Goal: Information Seeking & Learning: Check status

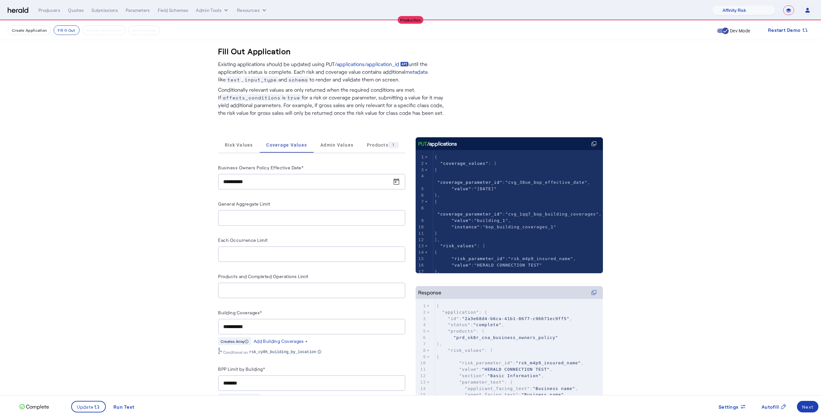
select select "pfm_1vyo_affinityrisk"
select select "**********"
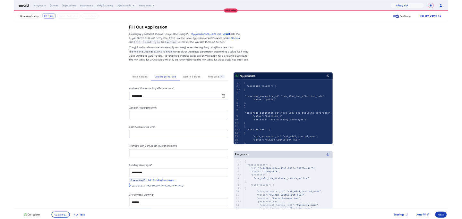
scroll to position [42, 0]
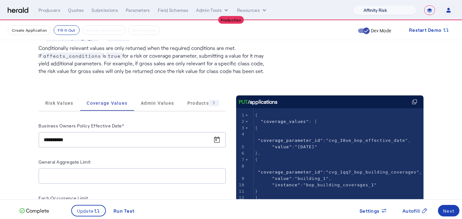
click at [396, 6] on select "1Fort Affinity Risk [PERSON_NAME] [PERSON_NAME] CRC Campus Coverage Citadel Fif…" at bounding box center [385, 10] width 64 height 10
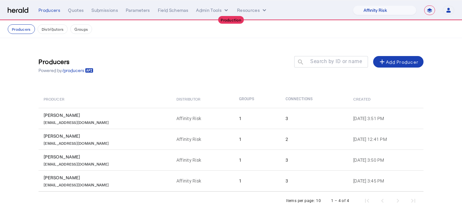
select select "pfm_1vyo_affinityrisk"
select select "**********"
click at [388, 10] on select "1Fort Affinity Risk [PERSON_NAME] [PERSON_NAME] CRC Campus Coverage Citadel Fif…" at bounding box center [385, 10] width 64 height 10
select select "pfm_j8lw_citadel"
click at [353, 5] on select "1Fort Affinity Risk [PERSON_NAME] [PERSON_NAME] CRC Campus Coverage Citadel Fif…" at bounding box center [385, 10] width 64 height 10
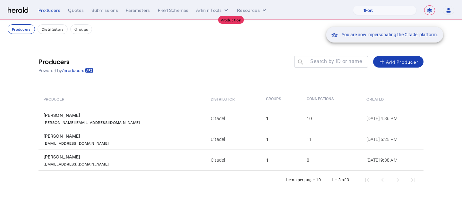
click at [74, 13] on div "You are now impersonating the Citadel platform." at bounding box center [231, 109] width 462 height 219
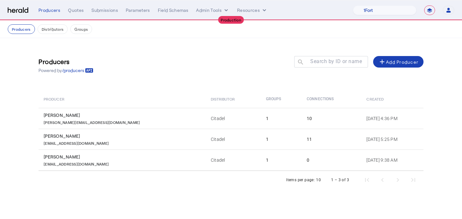
click at [74, 13] on div "**********" at bounding box center [246, 10] width 416 height 10
click at [77, 9] on div "Quotes" at bounding box center [76, 10] width 16 height 6
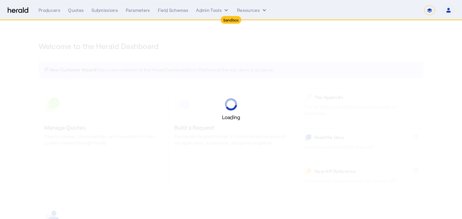
select select "*******"
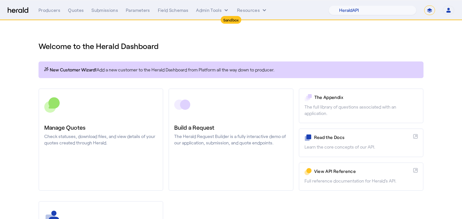
click at [369, 4] on nav "Sandbox Menu Producers Quotes Submissions Parameters Field Schemas Admin Tools …" at bounding box center [231, 10] width 462 height 20
click at [370, 9] on select "1Fort Acrisure Acturis Affinity Advisors Affinity Risk Agentero AmWins Anzen Ao…" at bounding box center [373, 10] width 88 height 10
select select "pfm_lx2v_founder_shield"
click at [344, 5] on select "1Fort Acrisure Acturis Affinity Advisors Affinity Risk Agentero AmWins Anzen Ao…" at bounding box center [373, 10] width 88 height 10
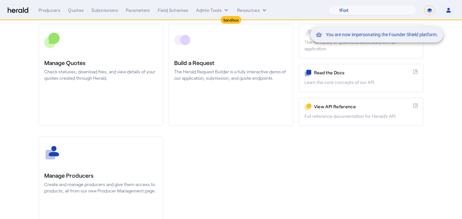
scroll to position [66, 0]
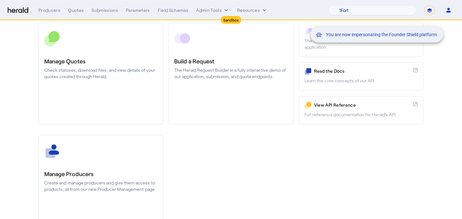
click at [91, 171] on div "You are now impersonating the Founder Shield platform." at bounding box center [231, 109] width 462 height 219
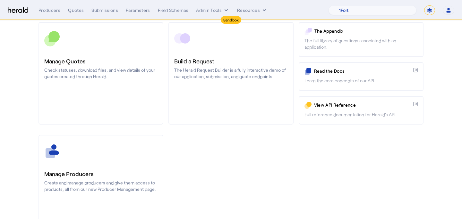
click at [91, 171] on h3 "Manage Producers" at bounding box center [100, 174] width 113 height 9
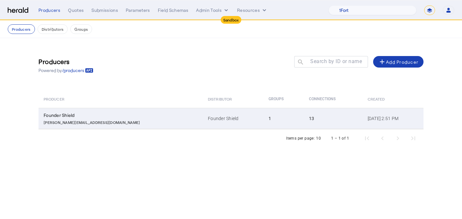
click at [203, 122] on td "Founder Shield" at bounding box center [233, 118] width 61 height 21
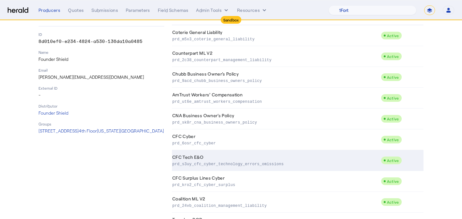
scroll to position [74, 0]
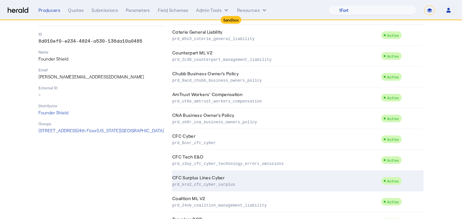
click at [233, 177] on td "CFC Surplus Lines Cyber prd_kro2_cfc_cyber_surplus" at bounding box center [276, 181] width 209 height 21
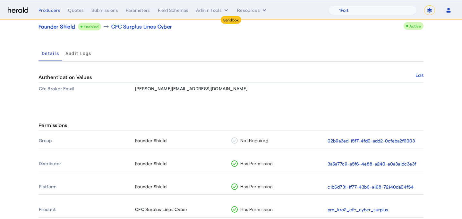
scroll to position [63, 0]
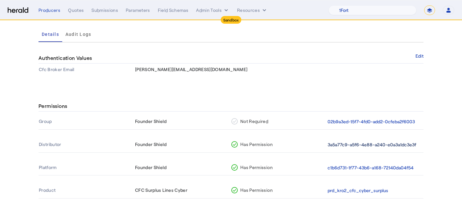
click at [373, 145] on button "3a5a77c9-a5f6-4e88-a240-e0a3a1dc3e3f" at bounding box center [372, 144] width 89 height 7
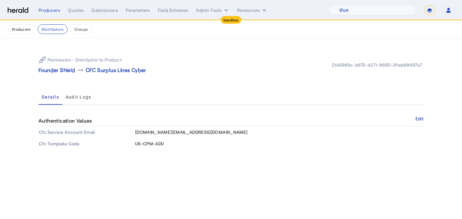
click at [149, 141] on td "US-CPM-ADV" at bounding box center [279, 144] width 289 height 12
click at [194, 208] on body "Sandbox Menu Producers Quotes Submissions Parameters Field Schemas Admin Tools …" at bounding box center [231, 109] width 462 height 219
click at [79, 8] on div "Quotes" at bounding box center [76, 10] width 16 height 6
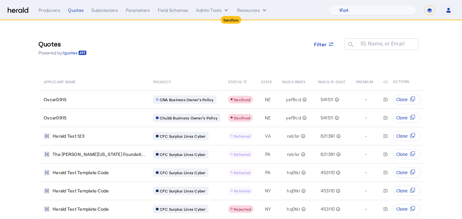
click at [432, 11] on select "**********" at bounding box center [429, 10] width 11 height 10
select select "**********"
click at [424, 5] on select "**********" at bounding box center [429, 10] width 11 height 10
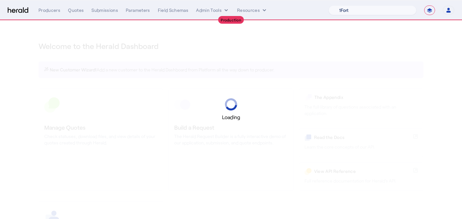
click at [370, 15] on select "1Fort Acrisure Acturis Affinity Advisors Affinity Risk Agentero AmWins Anzen Ao…" at bounding box center [373, 10] width 88 height 10
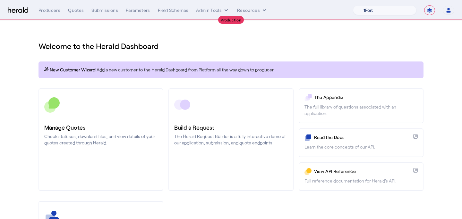
click at [353, 5] on select "1Fort Affinity Risk [PERSON_NAME] [PERSON_NAME] CRC Campus Coverage Citadel Fif…" at bounding box center [385, 10] width 64 height 10
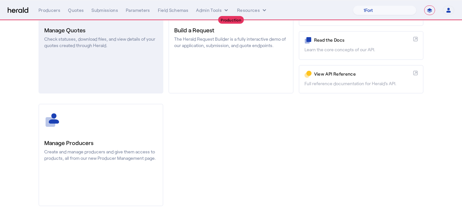
click at [105, 74] on link "Manage Quotes Check statuses, download files, and view details of your quotes c…" at bounding box center [100, 42] width 125 height 103
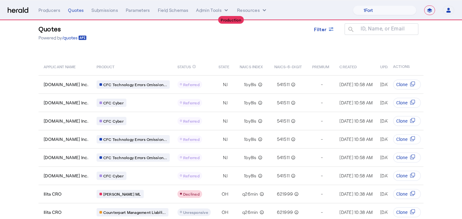
scroll to position [4, 0]
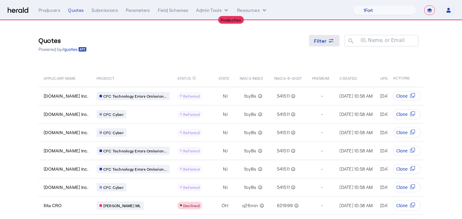
click at [327, 42] on div "Filter" at bounding box center [324, 41] width 21 height 7
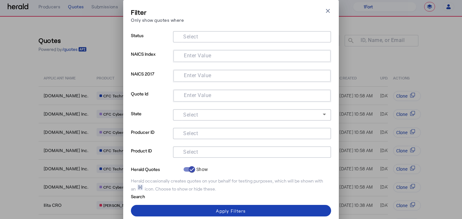
scroll to position [0, 0]
click at [192, 149] on mat-label "Select" at bounding box center [190, 152] width 15 height 6
click at [192, 149] on input "Select" at bounding box center [250, 152] width 145 height 8
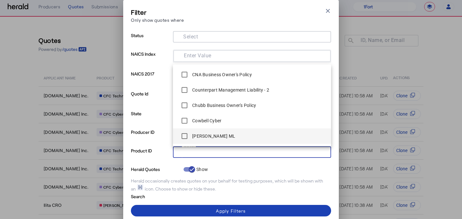
click at [196, 137] on label "[PERSON_NAME] ML" at bounding box center [213, 136] width 44 height 6
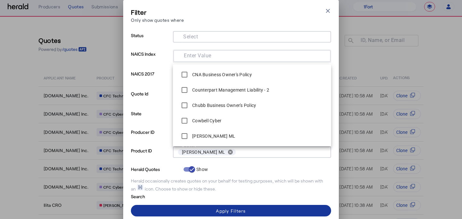
click at [182, 213] on span at bounding box center [231, 210] width 200 height 15
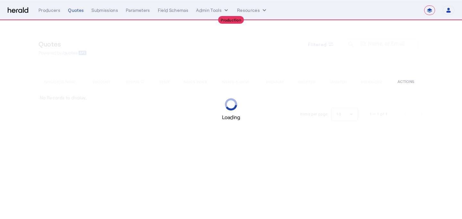
select select "**********"
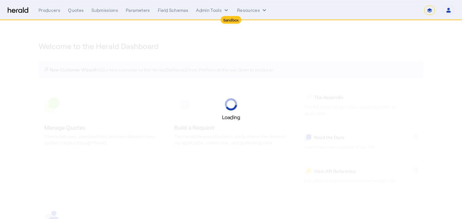
select select "*******"
select select "pfm_2v8p_herald_api"
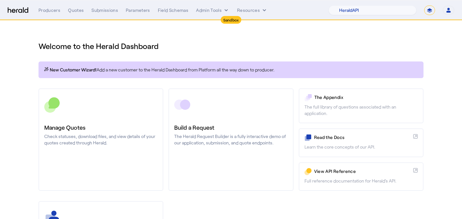
click at [436, 5] on nav "Sandbox Menu Producers Quotes Submissions Parameters Field Schemas Admin Tools …" at bounding box center [231, 10] width 462 height 20
click at [433, 8] on select "**********" at bounding box center [429, 10] width 11 height 10
select select "**********"
click at [424, 5] on select "**********" at bounding box center [429, 10] width 11 height 10
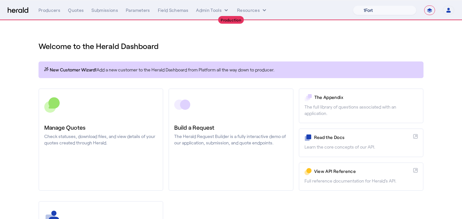
click at [355, 10] on select "1Fort Affinity Risk Billy BindHQ Bunker CRC Campus Coverage Citadel Fifthwall F…" at bounding box center [385, 10] width 64 height 10
select select "pfm_lx2v_founder_shield"
click at [353, 5] on select "1Fort Affinity Risk Billy BindHQ Bunker CRC Campus Coverage Citadel Fifthwall F…" at bounding box center [385, 10] width 64 height 10
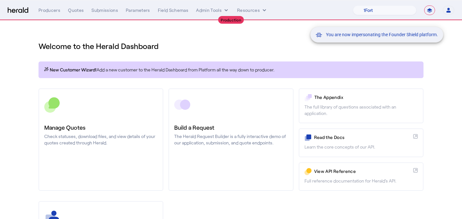
click at [129, 120] on div "You are now impersonating the Founder Shield platform." at bounding box center [231, 109] width 462 height 219
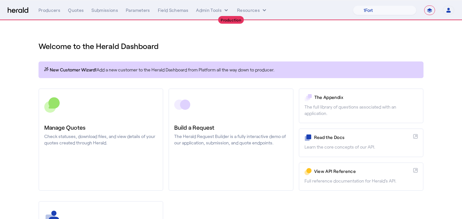
click at [129, 120] on link "Manage Quotes Check statuses, download files, and view details of your quotes c…" at bounding box center [100, 140] width 125 height 103
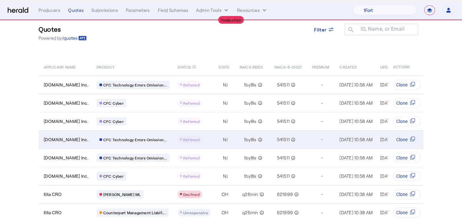
scroll to position [20, 0]
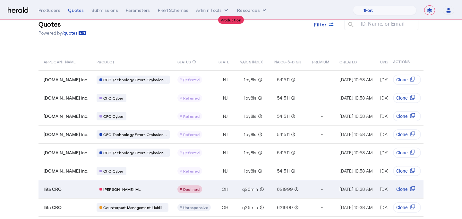
click at [202, 188] on div "Table view of all quotes submitted by your platform" at bounding box center [189, 190] width 25 height 8
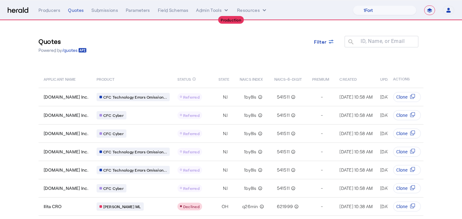
scroll to position [1, 0]
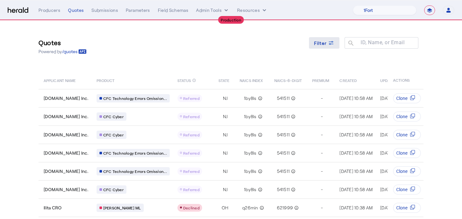
click at [320, 47] on span at bounding box center [324, 42] width 31 height 15
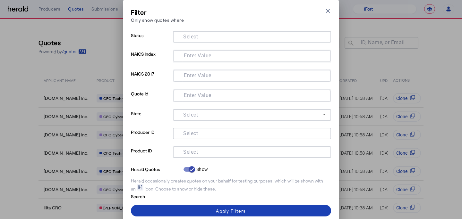
scroll to position [0, 0]
click at [241, 150] on input "Select" at bounding box center [250, 152] width 145 height 8
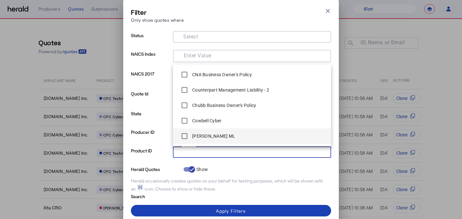
click at [228, 137] on span "Berkley MP ML" at bounding box center [252, 136] width 148 height 13
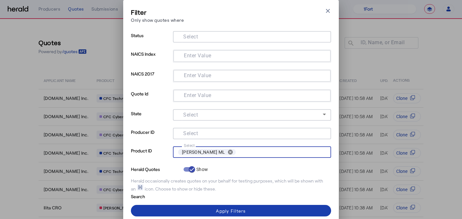
click at [235, 213] on div "Apply Filters" at bounding box center [231, 211] width 30 height 7
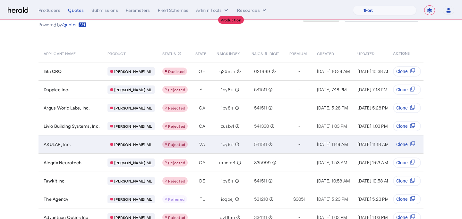
scroll to position [28, 0]
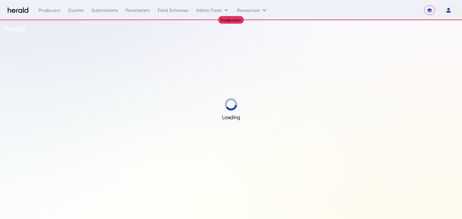
select select "**********"
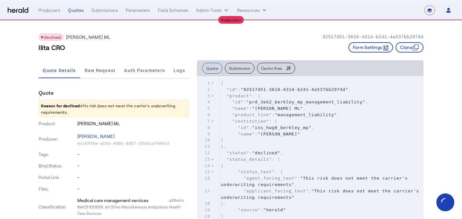
click at [294, 69] on button "Carrier Raw" at bounding box center [276, 68] width 38 height 11
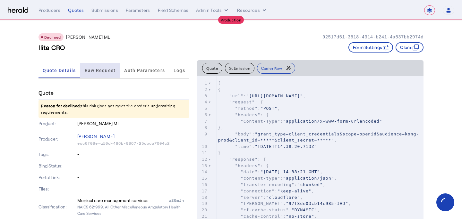
click at [97, 69] on span "Raw Request" at bounding box center [100, 70] width 31 height 4
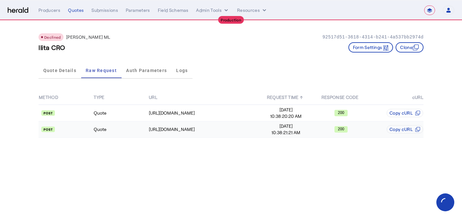
click at [277, 130] on span "10:38:21:21 AM" at bounding box center [286, 133] width 54 height 6
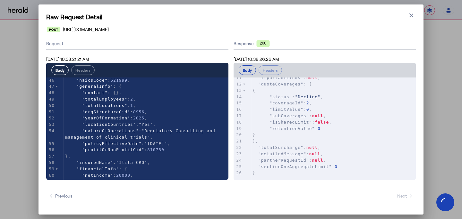
scroll to position [297, 0]
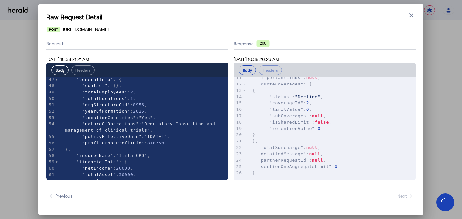
click at [19, 124] on div "Raw Request Detail Close modal https://gateway.wrberkley.com/091/partnerapi/get…" at bounding box center [231, 109] width 462 height 219
click at [412, 14] on icon "button" at bounding box center [411, 15] width 6 height 6
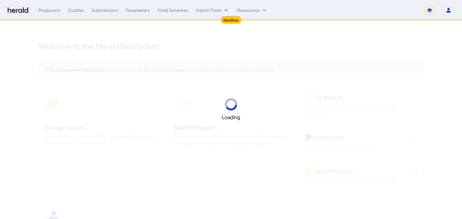
select select "*******"
select select "pfm_2v8p_herald_api"
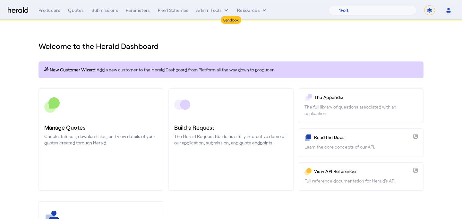
click at [429, 17] on nav "Sandbox Menu Producers Quotes Submissions Parameters Field Schemas Admin Tools …" at bounding box center [231, 10] width 462 height 20
click at [429, 11] on select "**********" at bounding box center [429, 10] width 11 height 10
select select "**********"
click at [424, 5] on select "**********" at bounding box center [429, 10] width 11 height 10
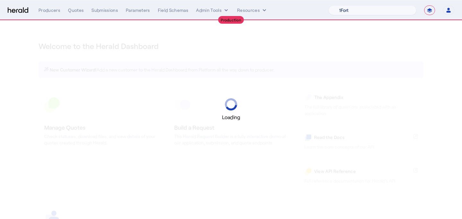
click at [378, 12] on select "1Fort Acrisure Acturis Affinity Advisors Affinity Risk Agentero AmWins Anzen Ao…" at bounding box center [373, 10] width 88 height 10
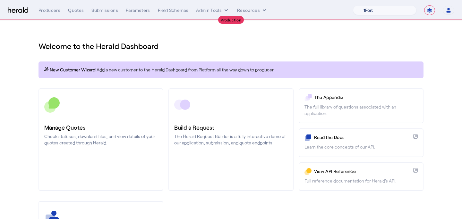
select select "pfm_r9a7_zywave"
click at [353, 5] on select "1Fort Affinity Risk [PERSON_NAME] [PERSON_NAME] CRC Campus Coverage Citadel Fif…" at bounding box center [385, 10] width 64 height 10
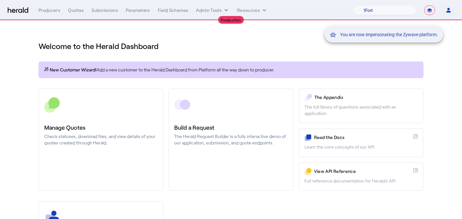
click at [95, 126] on div "You are now impersonating the Zywave platform." at bounding box center [231, 109] width 462 height 219
click at [90, 126] on div "You are now impersonating the Zywave platform." at bounding box center [231, 109] width 462 height 219
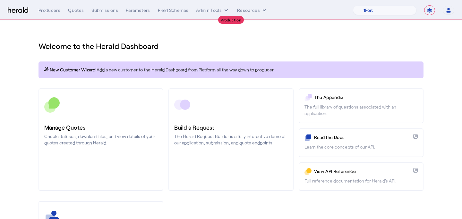
click at [90, 126] on h3 "Manage Quotes" at bounding box center [100, 127] width 113 height 9
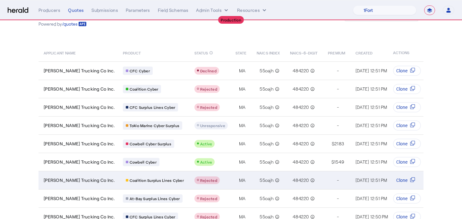
scroll to position [21, 0]
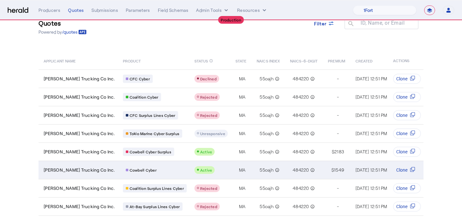
click at [63, 164] on td "[PERSON_NAME] Trucking Co Inc." at bounding box center [77, 170] width 79 height 18
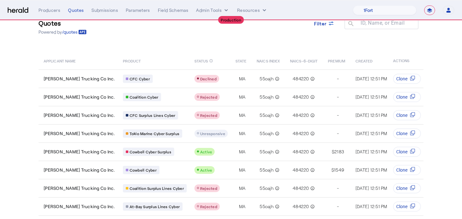
scroll to position [0, 0]
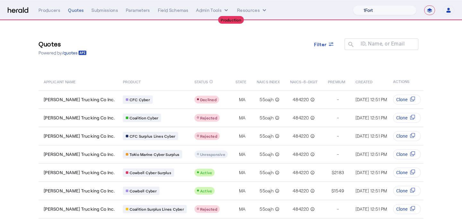
click at [381, 10] on select "1Fort Affinity Risk Billy BindHQ Bunker CRC Campus Coverage Citadel Fifthwall F…" at bounding box center [385, 10] width 64 height 10
click at [429, 9] on select "**********" at bounding box center [429, 10] width 11 height 10
select select "*******"
click at [424, 5] on select "**********" at bounding box center [429, 10] width 11 height 10
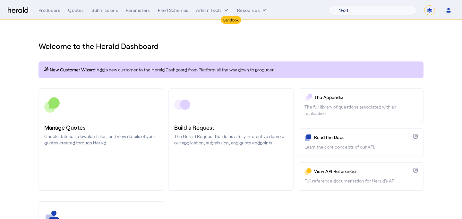
click at [384, 11] on select "1Fort Acrisure Acturis Affinity Advisors Affinity Risk Agentero AmWins Anzen Ao…" at bounding box center [373, 10] width 88 height 10
select select "pfm_lx2v_founder_shield"
click at [344, 5] on select "1Fort Acrisure Acturis Affinity Advisors Affinity Risk Agentero AmWins Anzen Ao…" at bounding box center [373, 10] width 88 height 10
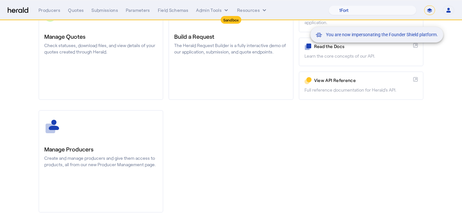
scroll to position [98, 0]
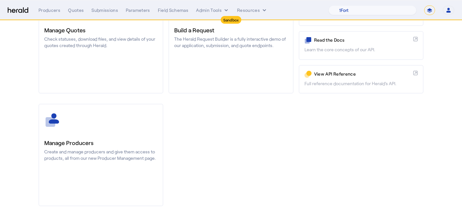
click at [55, 158] on p "Create and manage producers and give them access to products, all from our new …" at bounding box center [100, 155] width 113 height 13
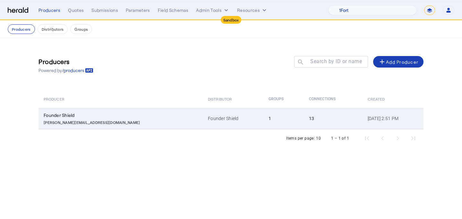
click at [122, 121] on div "eugene@foundershield.com" at bounding box center [122, 122] width 157 height 6
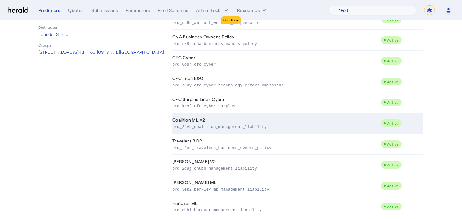
scroll to position [153, 0]
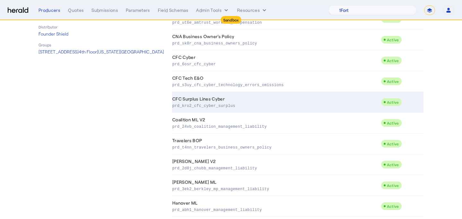
click at [215, 102] on p "prd_kro2_cfc_cyber_surplus" at bounding box center [275, 105] width 206 height 6
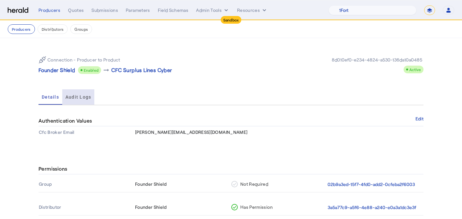
click at [89, 100] on span "Audit Logs" at bounding box center [78, 97] width 26 height 15
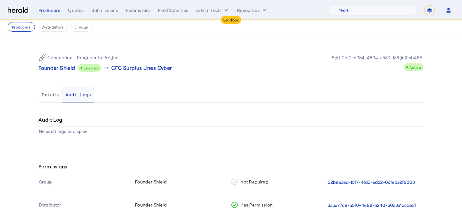
scroll to position [63, 0]
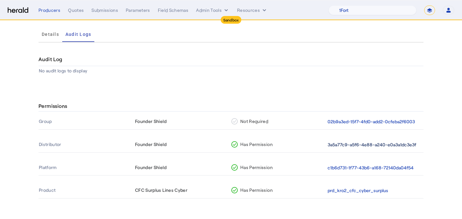
click at [348, 145] on button "3a5a77c9-a5f6-4e88-a240-e0a3a1dc3e3f" at bounding box center [372, 144] width 89 height 7
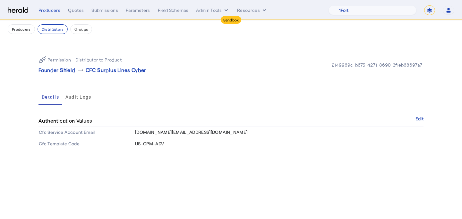
click at [87, 99] on span "Audit Logs" at bounding box center [78, 97] width 26 height 4
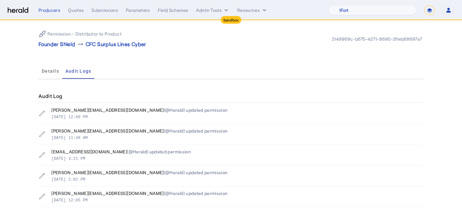
scroll to position [27, 0]
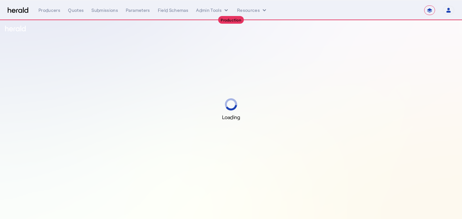
select select "**********"
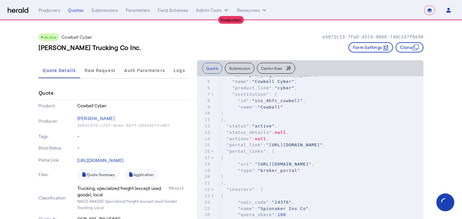
scroll to position [29, 0]
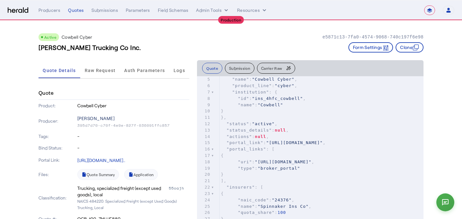
click at [108, 121] on p "[PERSON_NAME]" at bounding box center [133, 118] width 112 height 9
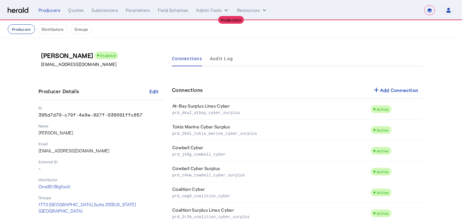
click at [15, 27] on button "Producers" at bounding box center [21, 29] width 27 height 10
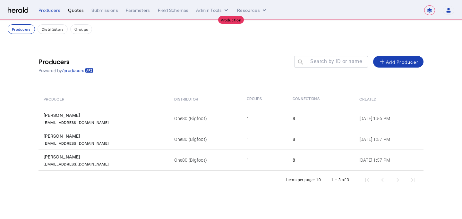
click at [77, 8] on div "Quotes" at bounding box center [76, 10] width 16 height 6
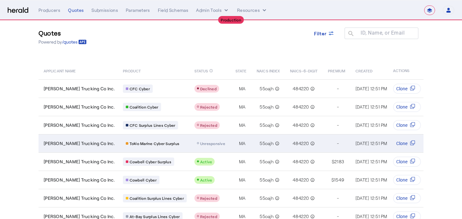
scroll to position [10, 0]
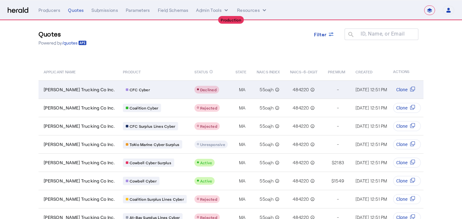
click at [200, 88] on span "Declined" at bounding box center [208, 90] width 16 height 4
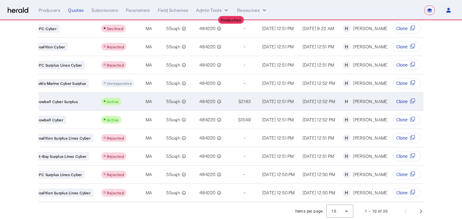
scroll to position [72, 0]
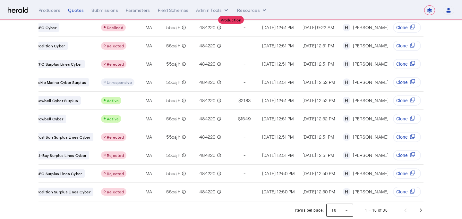
click at [335, 210] on div at bounding box center [339, 210] width 27 height 15
click at [335, 180] on span "25" at bounding box center [340, 178] width 17 height 8
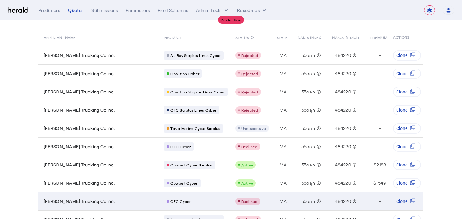
scroll to position [42, 0]
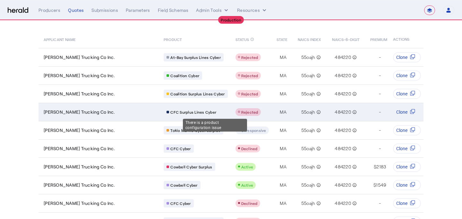
click at [241, 110] on span "Rejected" at bounding box center [249, 112] width 17 height 4
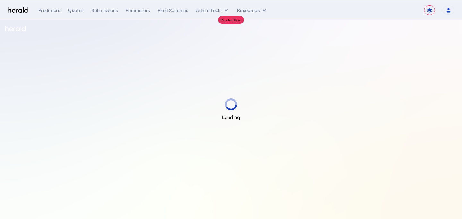
select select "**********"
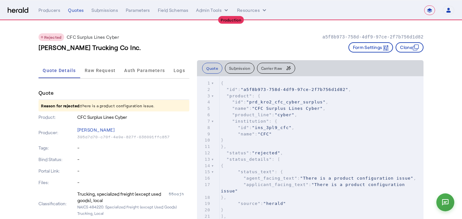
click at [97, 80] on div "Quote Details Raw Request Auth Parameters Logs" at bounding box center [113, 70] width 151 height 21
click at [100, 73] on span "Raw Request" at bounding box center [100, 70] width 31 height 15
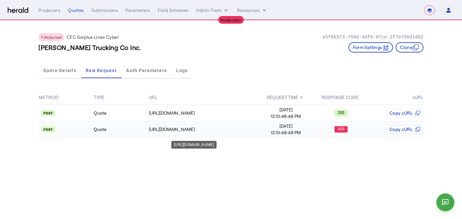
click at [162, 124] on td "[URL][DOMAIN_NAME]" at bounding box center [204, 130] width 110 height 16
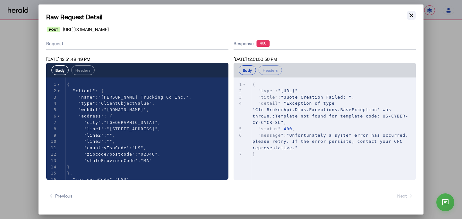
click at [411, 17] on icon "button" at bounding box center [411, 15] width 6 height 6
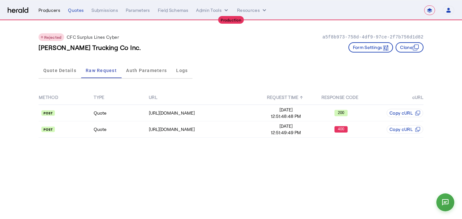
click at [55, 13] on div "Producers" at bounding box center [49, 10] width 22 height 6
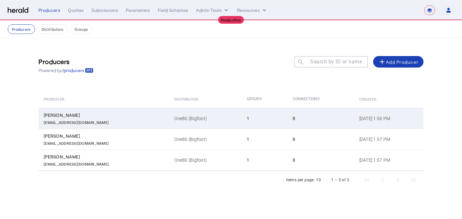
click at [169, 128] on td "One80 (Bigfoot)" at bounding box center [205, 118] width 73 height 21
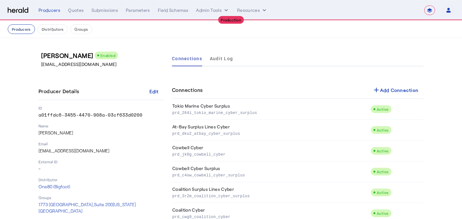
click at [31, 29] on button "Producers" at bounding box center [21, 29] width 27 height 10
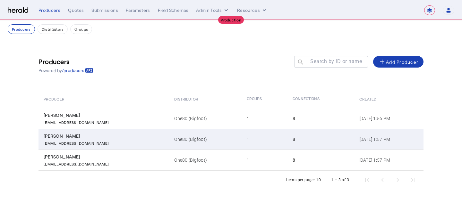
click at [108, 141] on div "[EMAIL_ADDRESS][DOMAIN_NAME]" at bounding box center [105, 143] width 123 height 6
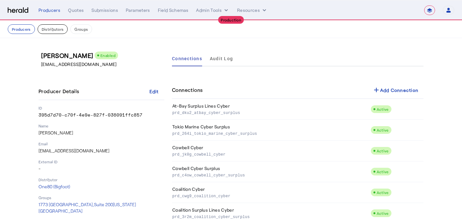
click at [52, 30] on button "Distributors" at bounding box center [53, 29] width 30 height 10
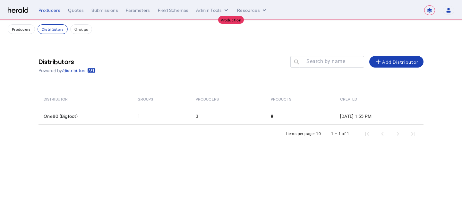
click at [209, 125] on div "Items per page: 10 1 – 1 of 1" at bounding box center [230, 134] width 385 height 18
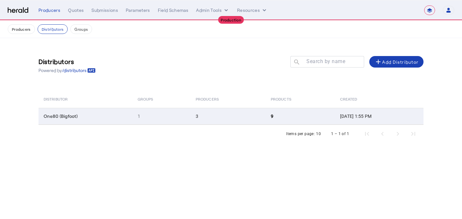
click at [209, 117] on td "3" at bounding box center [228, 116] width 75 height 17
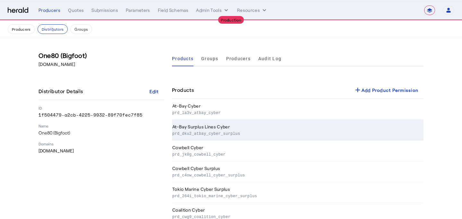
scroll to position [80, 0]
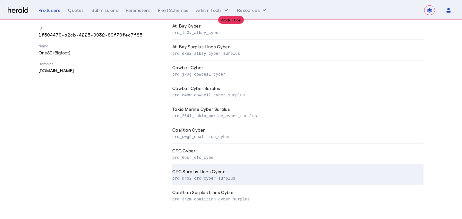
click at [222, 172] on td "CFC Surplus Lines Cyber prd_kro2_cfc_cyber_surplus" at bounding box center [298, 175] width 252 height 21
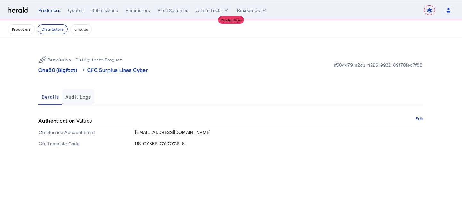
click at [81, 104] on span "Audit Logs" at bounding box center [78, 97] width 26 height 15
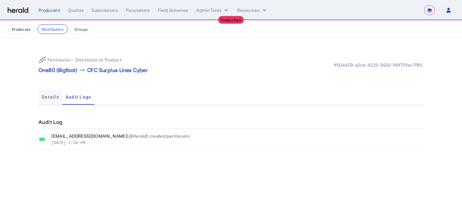
click at [48, 99] on span "Details" at bounding box center [50, 97] width 17 height 4
